Goal: Navigation & Orientation: Find specific page/section

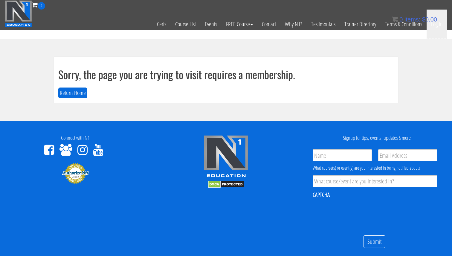
click at [436, 27] on link "Log In" at bounding box center [437, 24] width 21 height 29
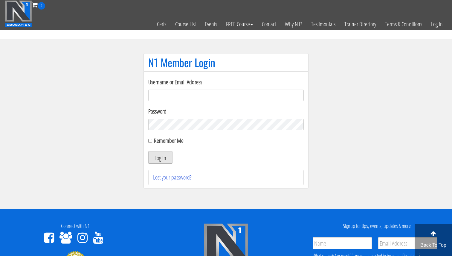
type input "[EMAIL_ADDRESS][DOMAIN_NAME]"
click at [159, 158] on button "Log In" at bounding box center [160, 157] width 24 height 13
